Goal: Task Accomplishment & Management: Use online tool/utility

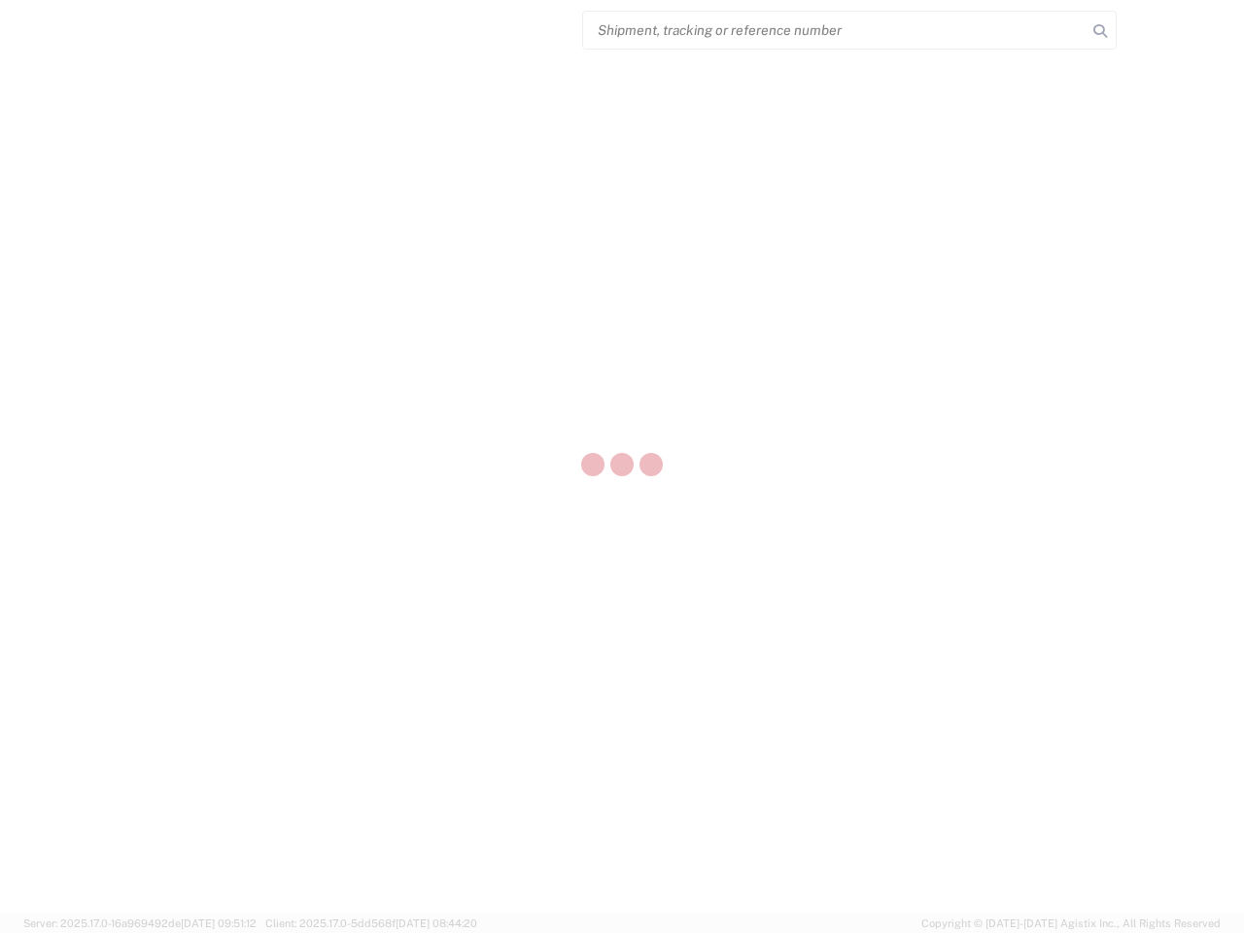
select select "US"
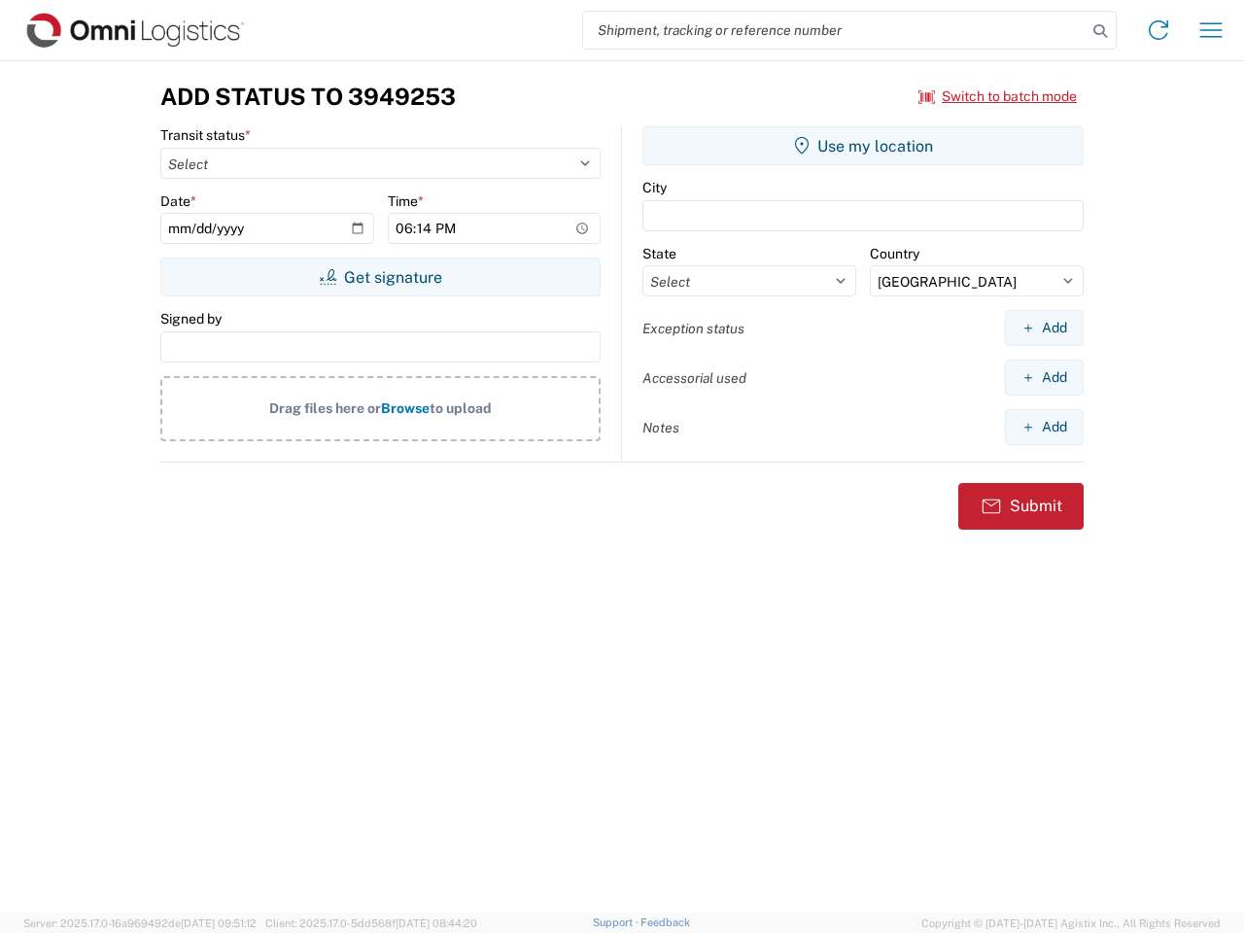
click at [835, 30] on input "search" at bounding box center [834, 30] width 503 height 37
click at [1100, 31] on icon at bounding box center [1099, 30] width 27 height 27
click at [1158, 30] on icon at bounding box center [1158, 30] width 31 height 31
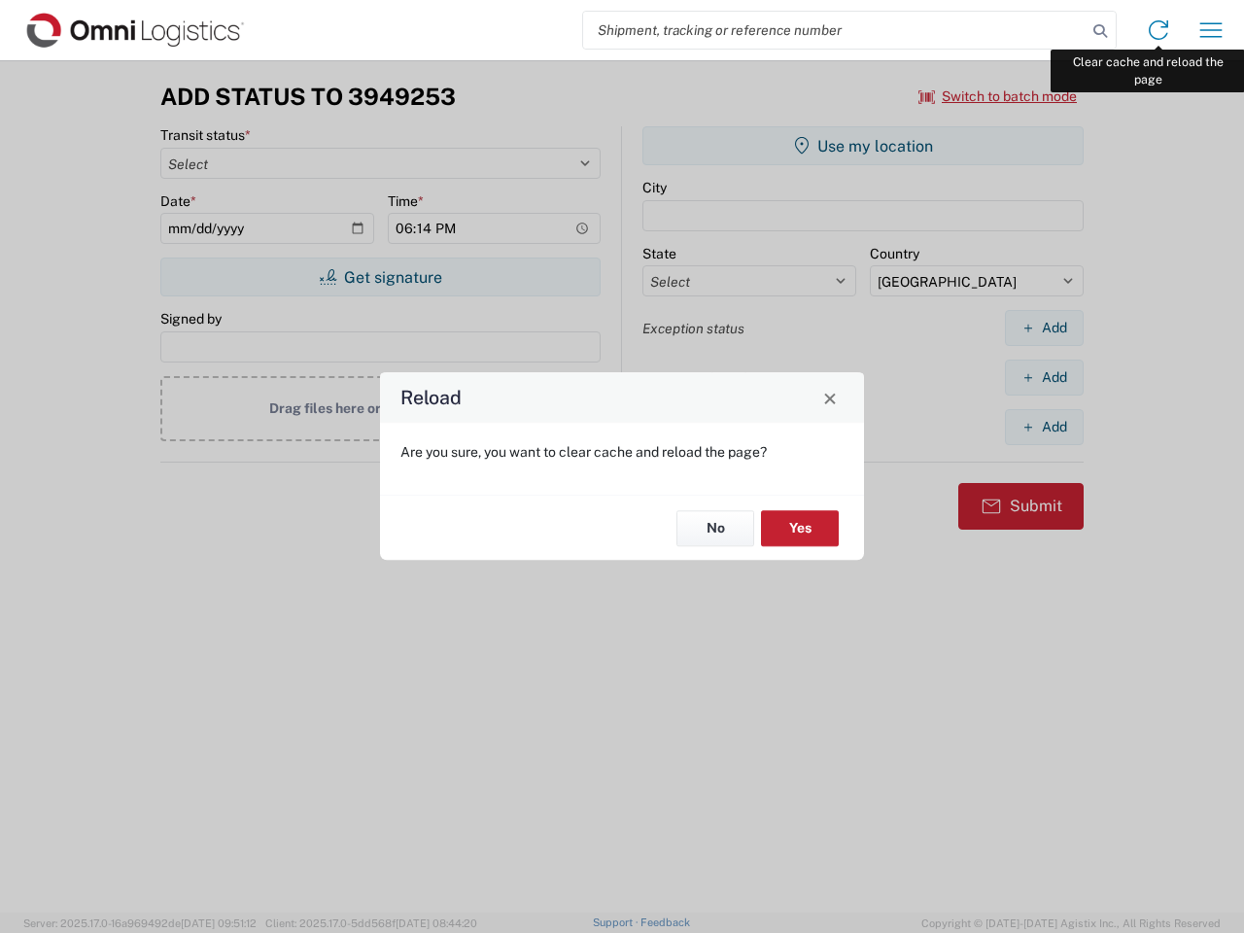
click at [1211, 30] on div "Reload Are you sure, you want to clear cache and reload the page? No Yes" at bounding box center [622, 466] width 1244 height 933
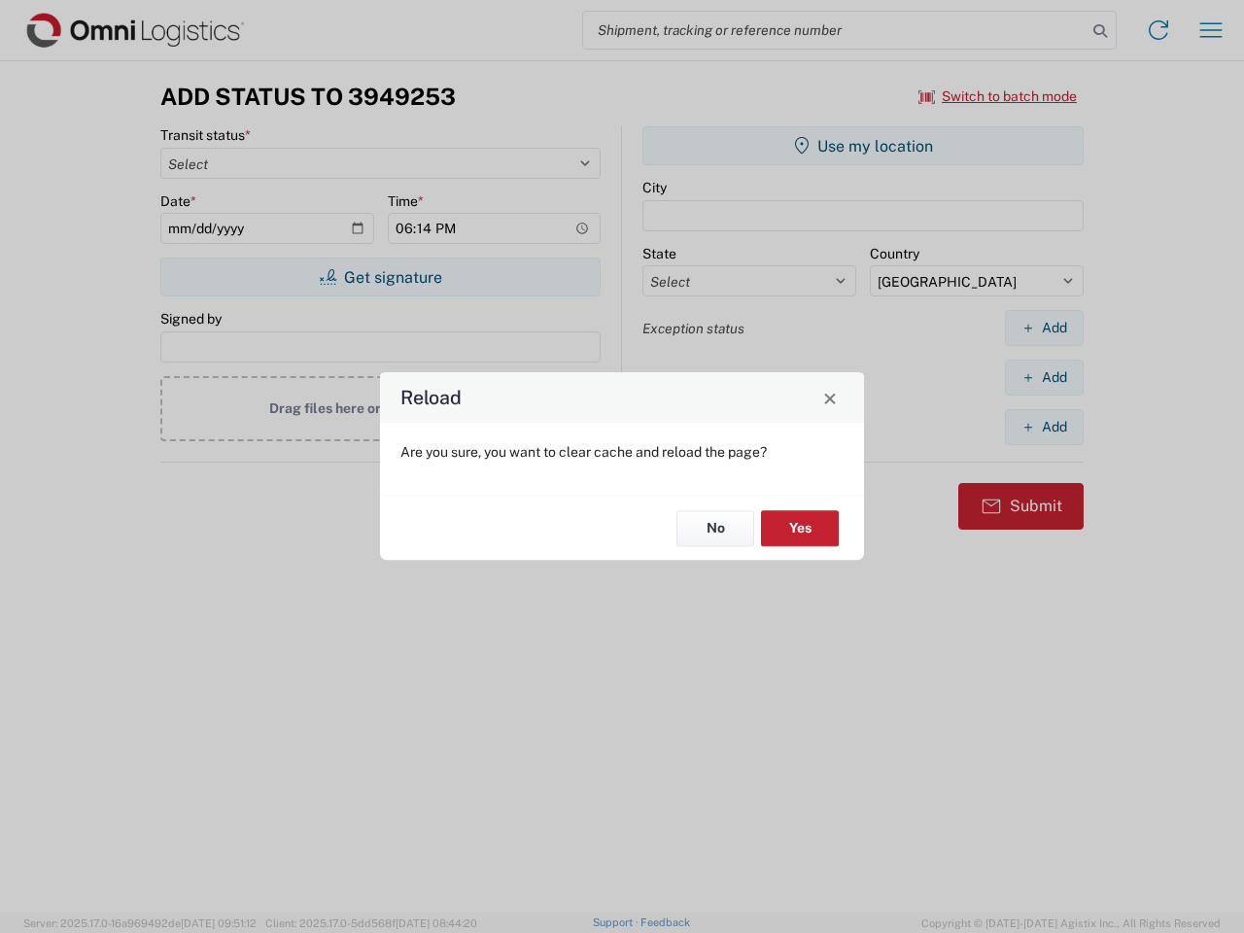
click at [998, 96] on div "Reload Are you sure, you want to clear cache and reload the page? No Yes" at bounding box center [622, 466] width 1244 height 933
click at [380, 277] on div "Reload Are you sure, you want to clear cache and reload the page? No Yes" at bounding box center [622, 466] width 1244 height 933
click at [863, 146] on div "Reload Are you sure, you want to clear cache and reload the page? No Yes" at bounding box center [622, 466] width 1244 height 933
click at [1043, 327] on div "Reload Are you sure, you want to clear cache and reload the page? No Yes" at bounding box center [622, 466] width 1244 height 933
click at [1043, 377] on div "Reload Are you sure, you want to clear cache and reload the page? No Yes" at bounding box center [622, 466] width 1244 height 933
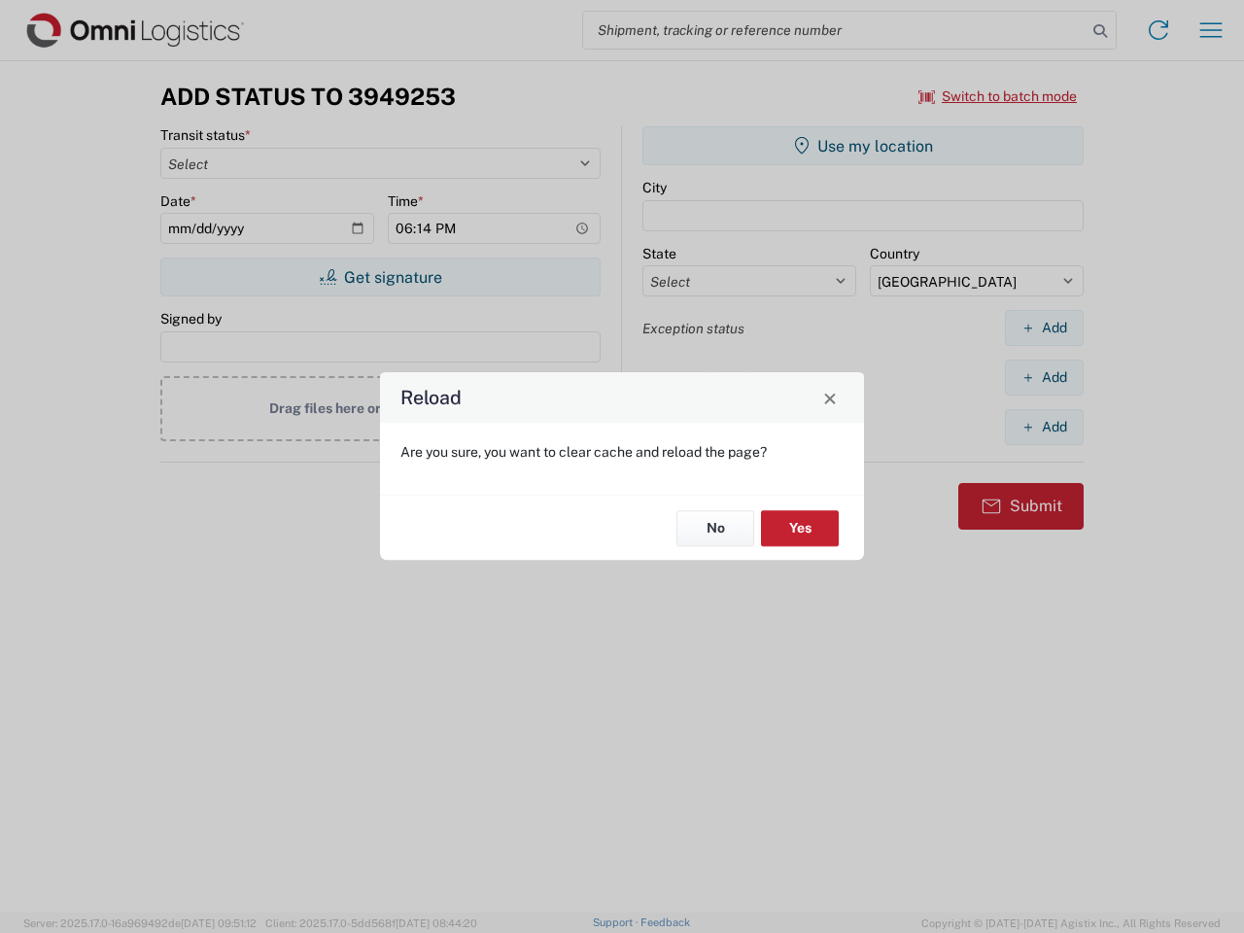
click at [1043, 427] on div "Reload Are you sure, you want to clear cache and reload the page? No Yes" at bounding box center [622, 466] width 1244 height 933
